Goal: Transaction & Acquisition: Book appointment/travel/reservation

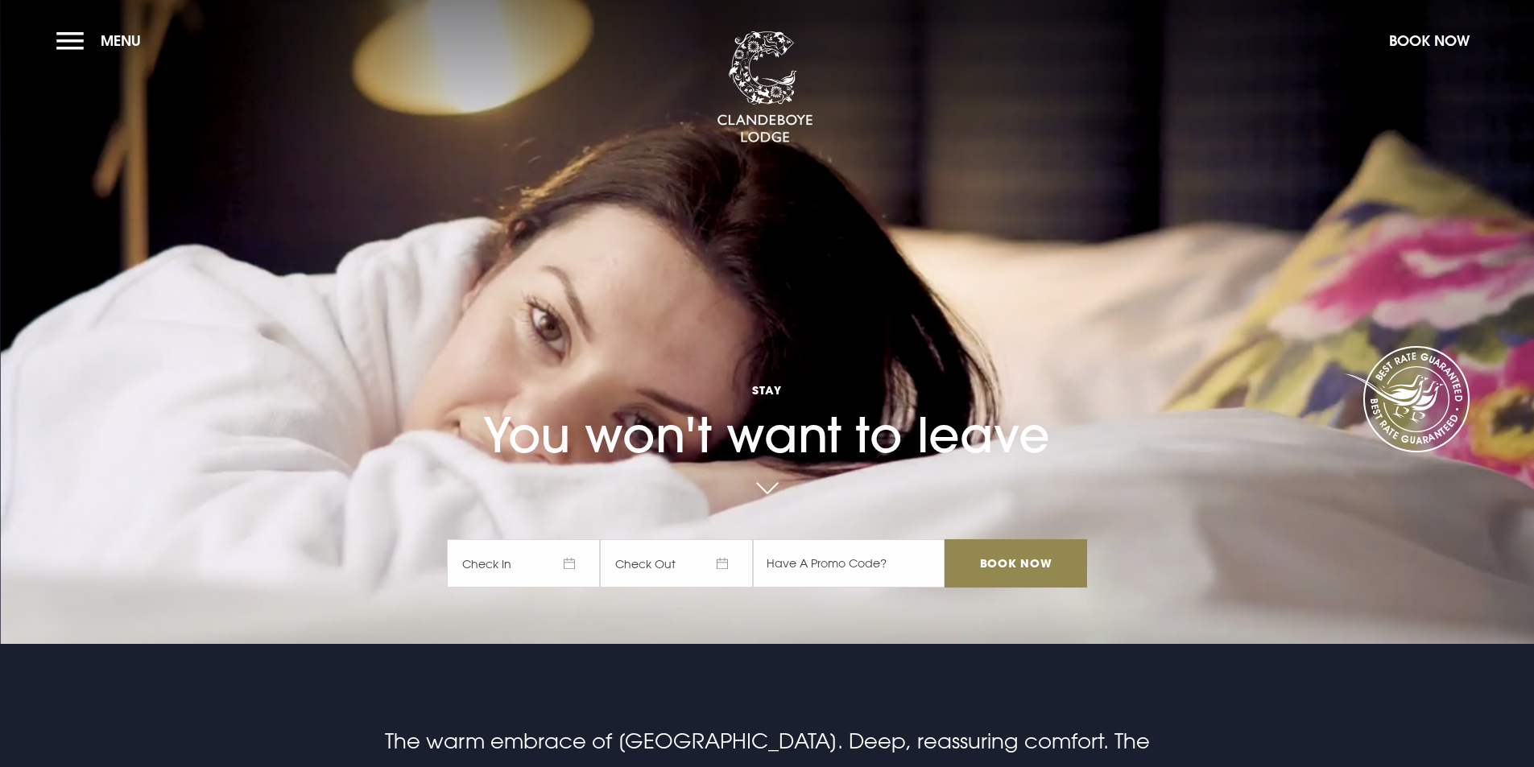
click at [1407, 43] on button "Book Now" at bounding box center [1429, 40] width 97 height 35
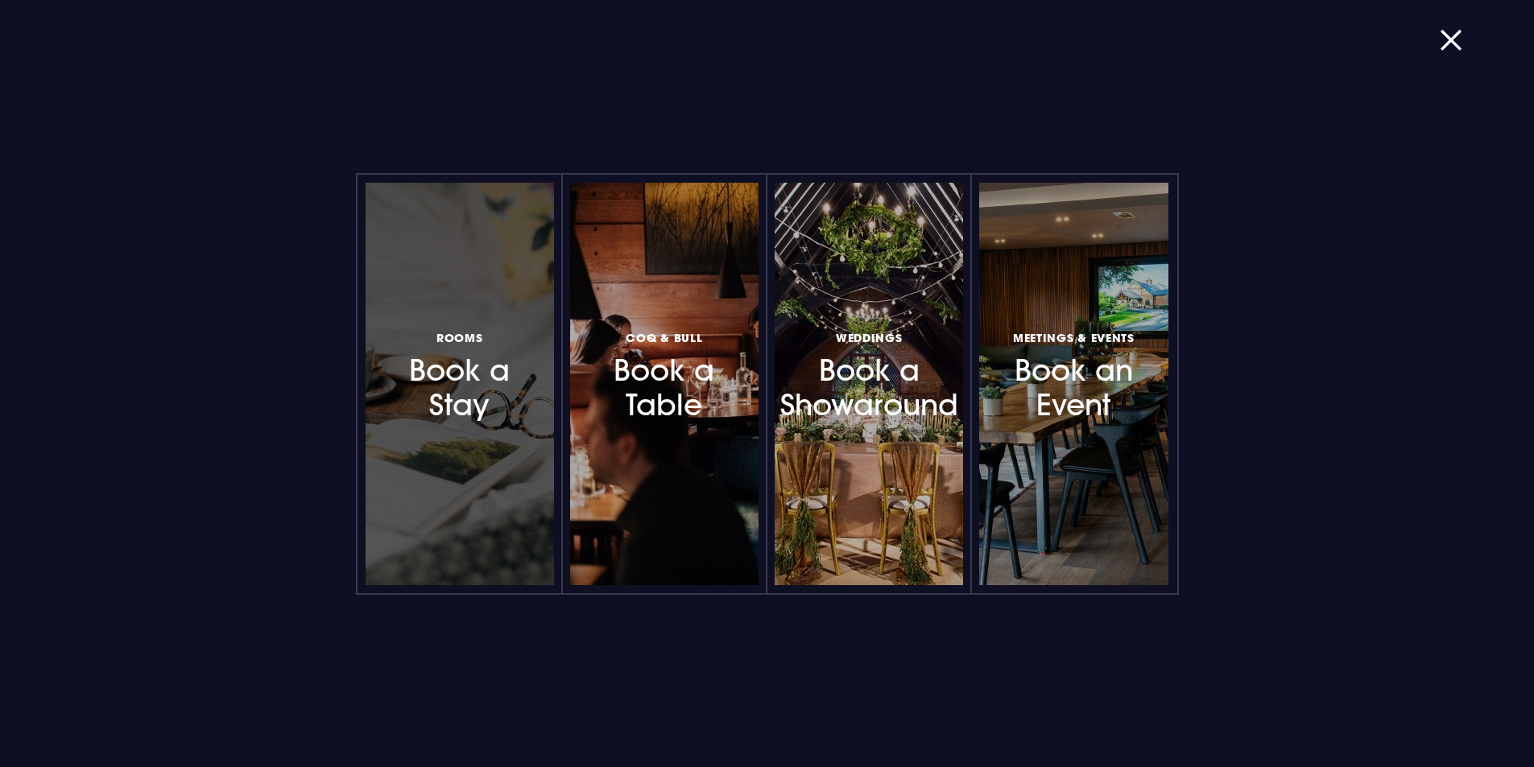
click at [448, 400] on h3 "Rooms Book a Stay" at bounding box center [460, 376] width 140 height 96
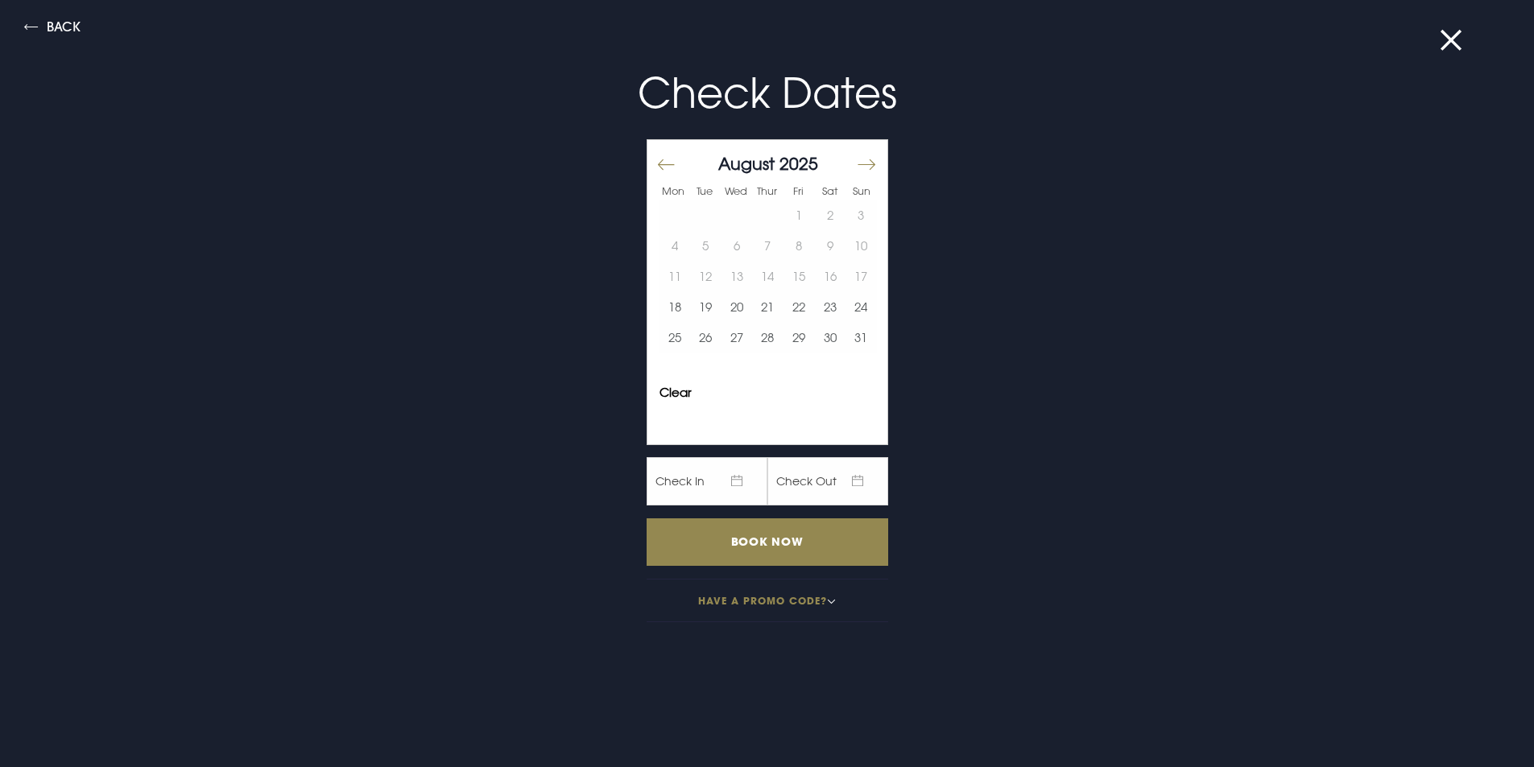
click at [858, 163] on button "Move forward to switch to the next month." at bounding box center [865, 165] width 19 height 34
click at [857, 163] on button "Move forward to switch to the next month." at bounding box center [865, 165] width 19 height 34
click at [855, 304] on button "28" at bounding box center [860, 307] width 31 height 31
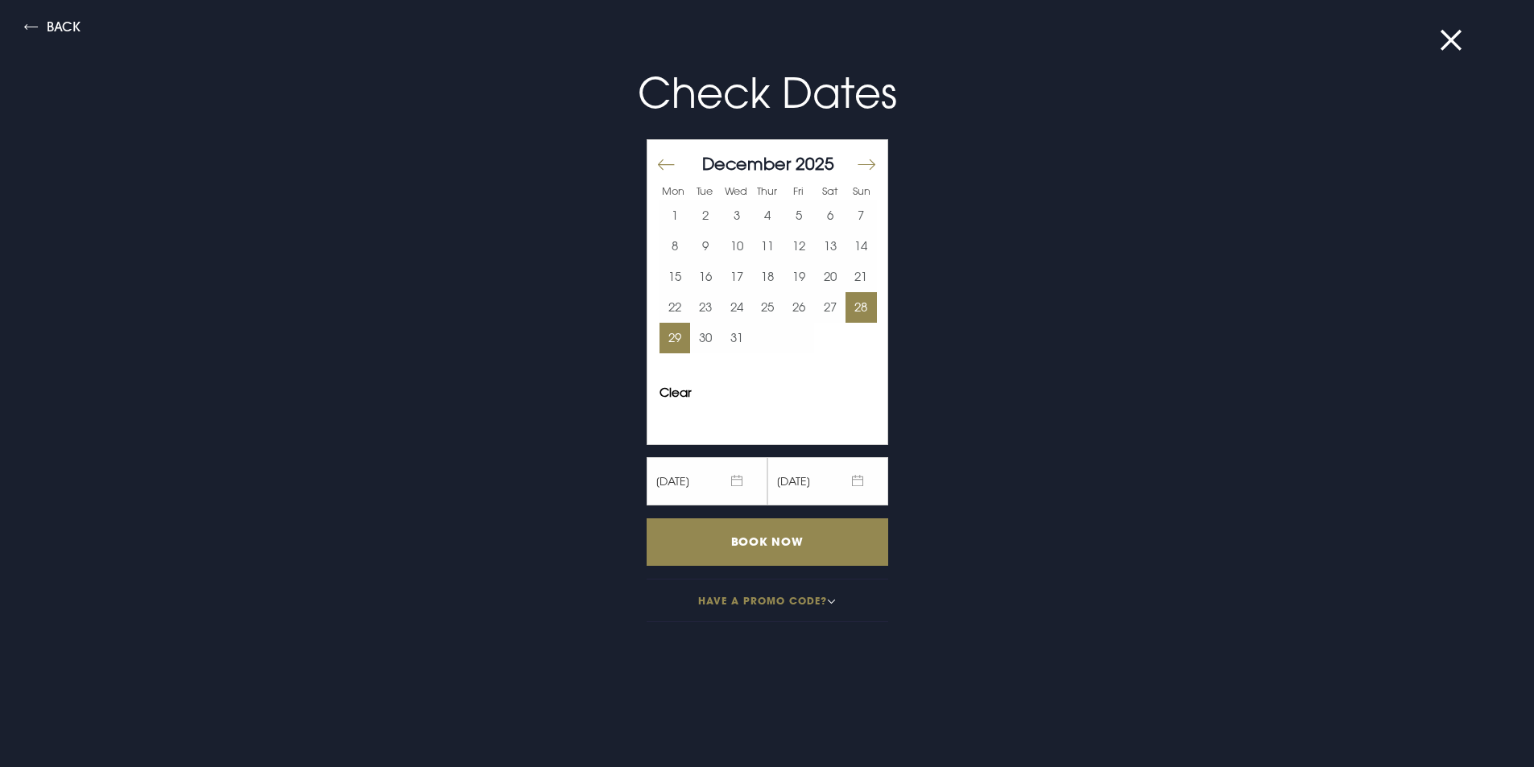
click at [671, 333] on button "29" at bounding box center [674, 338] width 31 height 31
click at [750, 543] on input "Book Now" at bounding box center [768, 542] width 242 height 48
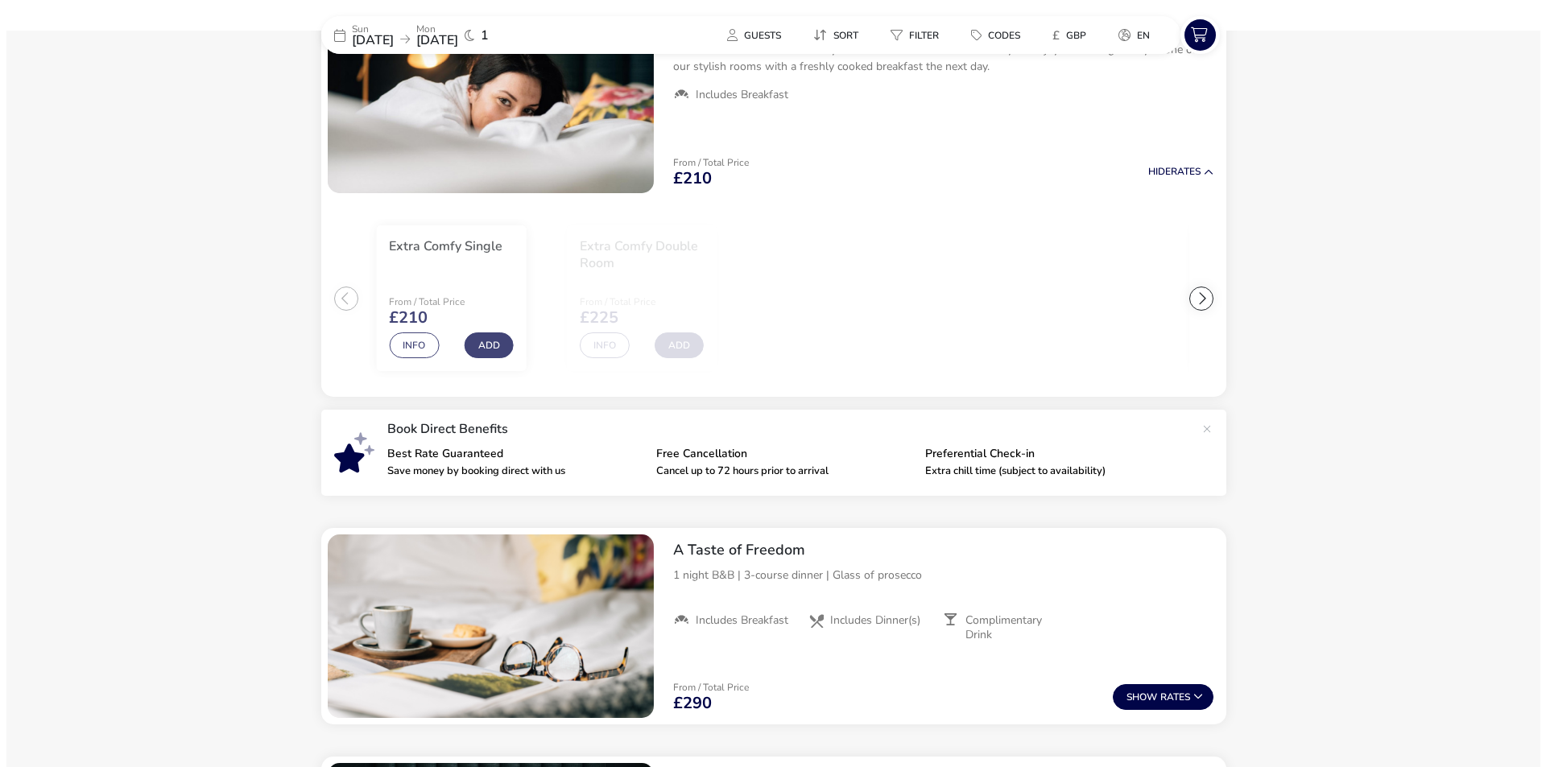
scroll to position [130, 0]
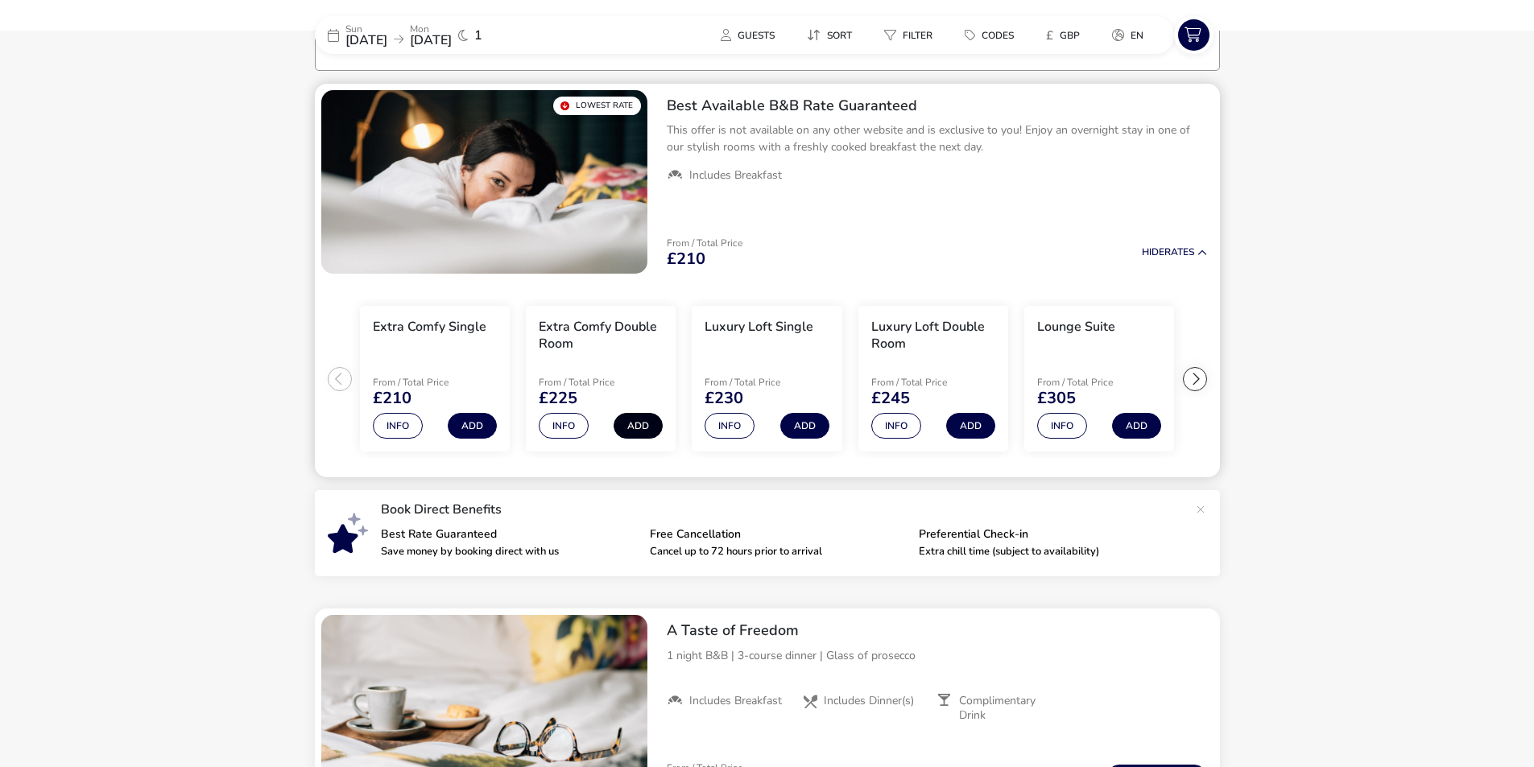
click at [650, 427] on button "Add" at bounding box center [638, 426] width 49 height 26
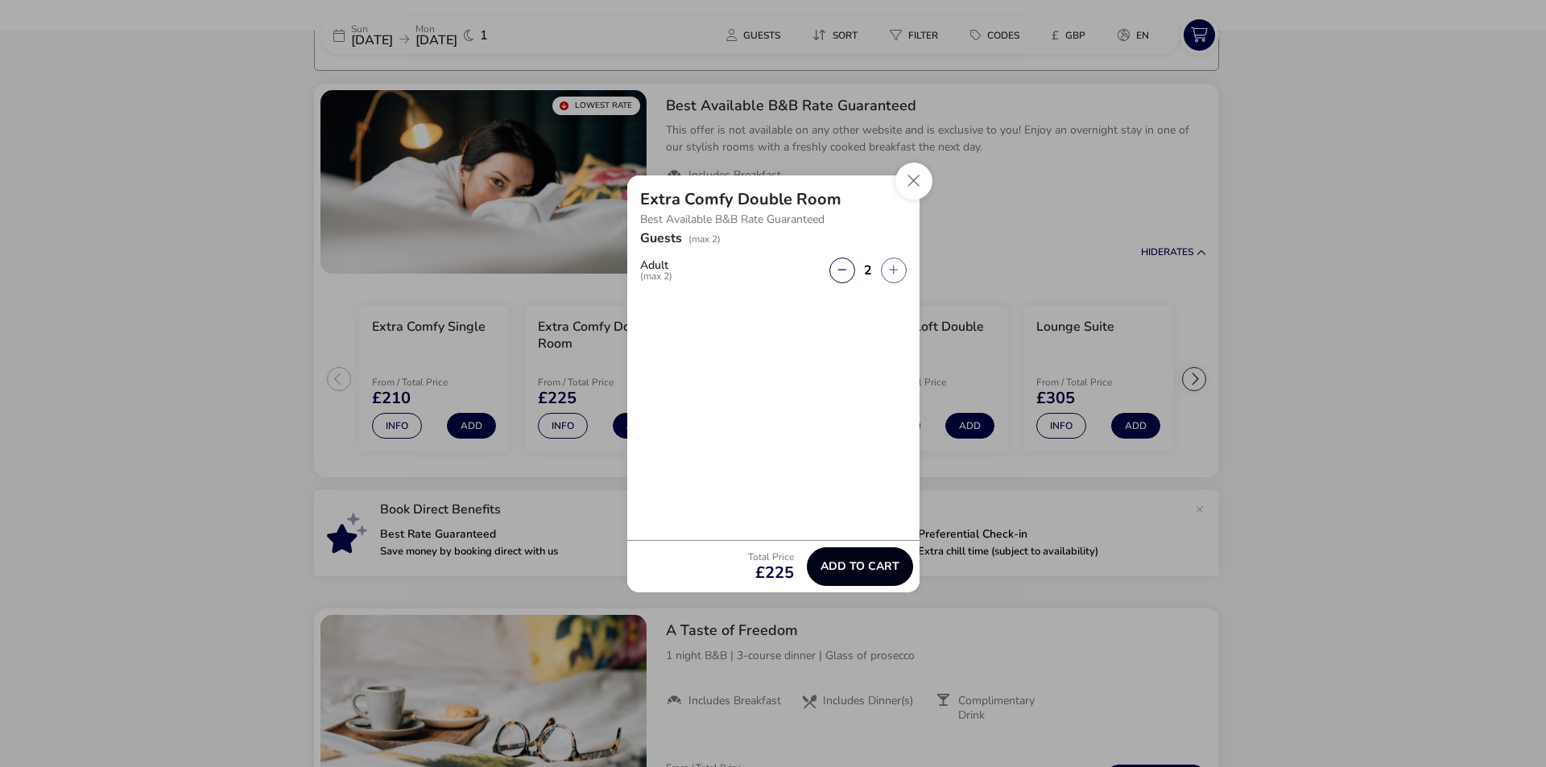
click at [849, 556] on button "Add to cart" at bounding box center [860, 566] width 106 height 39
